Goal: Find specific page/section: Find specific page/section

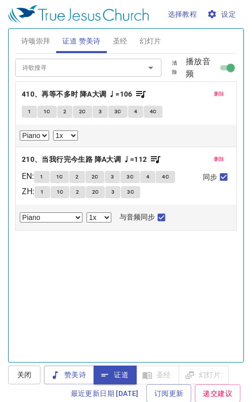
select select "1"
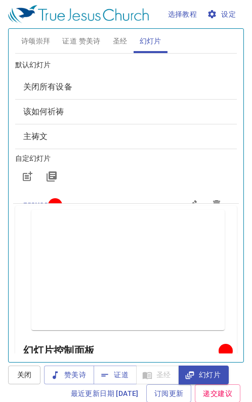
scroll to position [542, 0]
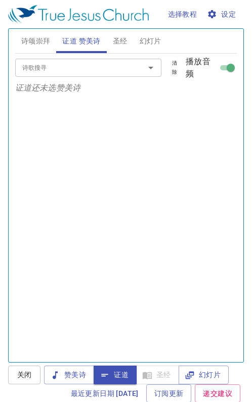
scroll to position [306, 0]
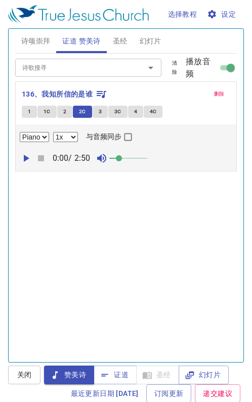
select select "1"
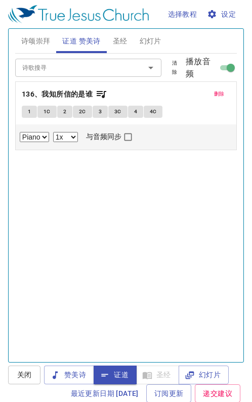
select select "1"
click at [24, 34] on button "诗颂崇拜" at bounding box center [35, 41] width 41 height 24
click at [59, 378] on icon "button" at bounding box center [55, 375] width 10 height 10
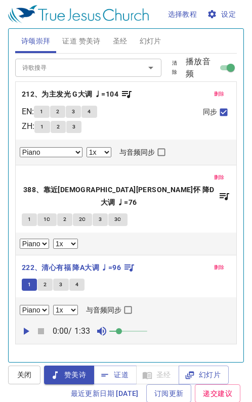
select select "1"
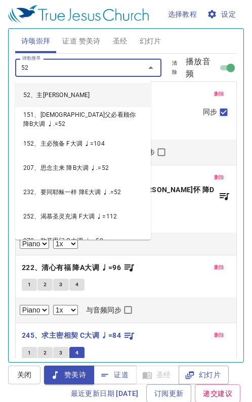
select select "1"
type input "52、主恩浩大"
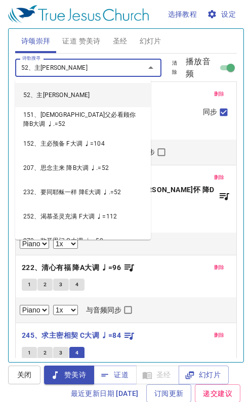
select select "1"
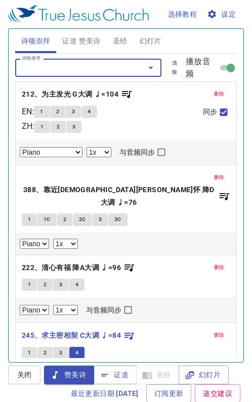
scroll to position [306, 0]
